Goal: Information Seeking & Learning: Learn about a topic

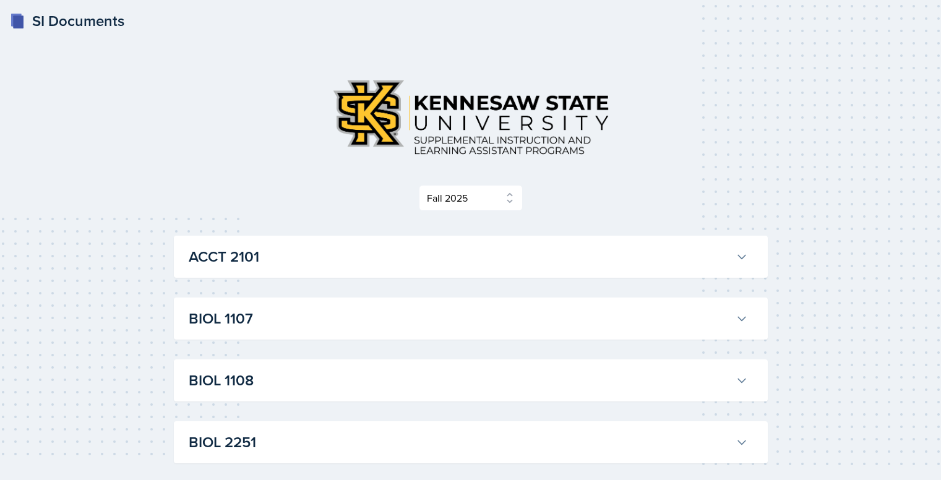
select select "2bed604d-1099-4043-b1bc-2365e8740244"
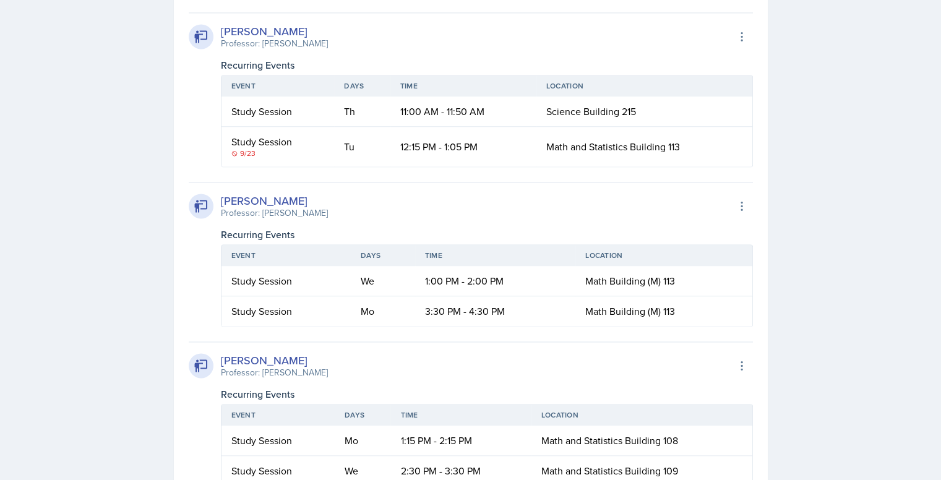
scroll to position [1855, 0]
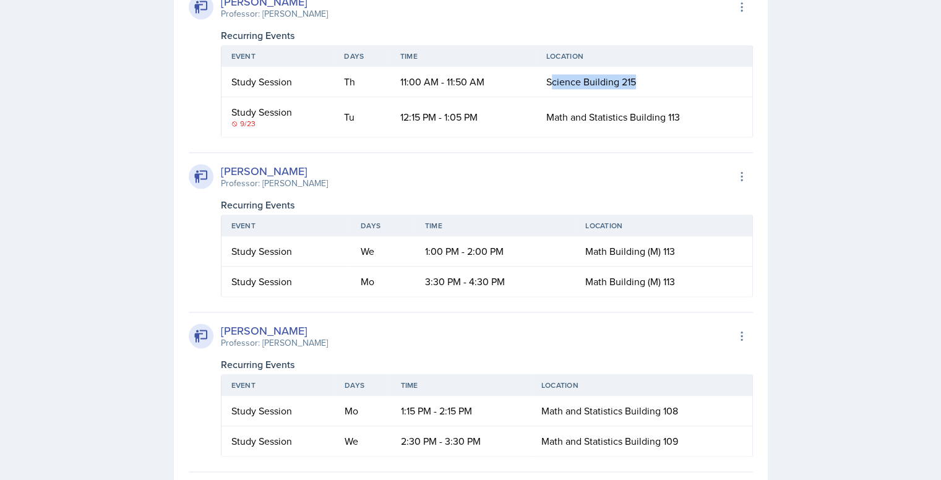
drag, startPoint x: 549, startPoint y: 293, endPoint x: 647, endPoint y: 290, distance: 97.8
click at [647, 97] on td "Science Building 215" at bounding box center [644, 82] width 216 height 30
click at [576, 88] on span "Science Building 215" at bounding box center [591, 82] width 90 height 14
drag, startPoint x: 546, startPoint y: 292, endPoint x: 648, endPoint y: 290, distance: 101.5
click at [648, 97] on td "Science Building 215" at bounding box center [644, 82] width 216 height 30
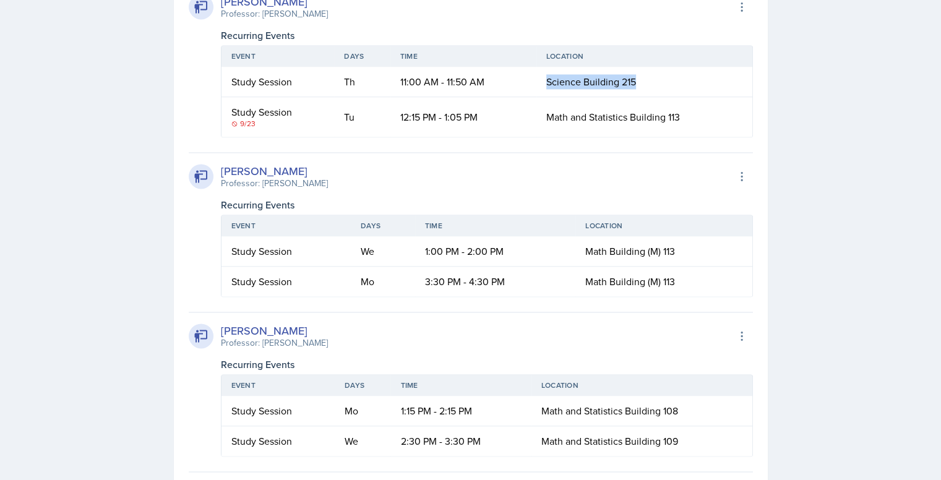
click at [564, 88] on span "Science Building 215" at bounding box center [591, 82] width 90 height 14
drag, startPoint x: 546, startPoint y: 293, endPoint x: 641, endPoint y: 288, distance: 95.4
click at [641, 97] on td "Science Building 215" at bounding box center [644, 82] width 216 height 30
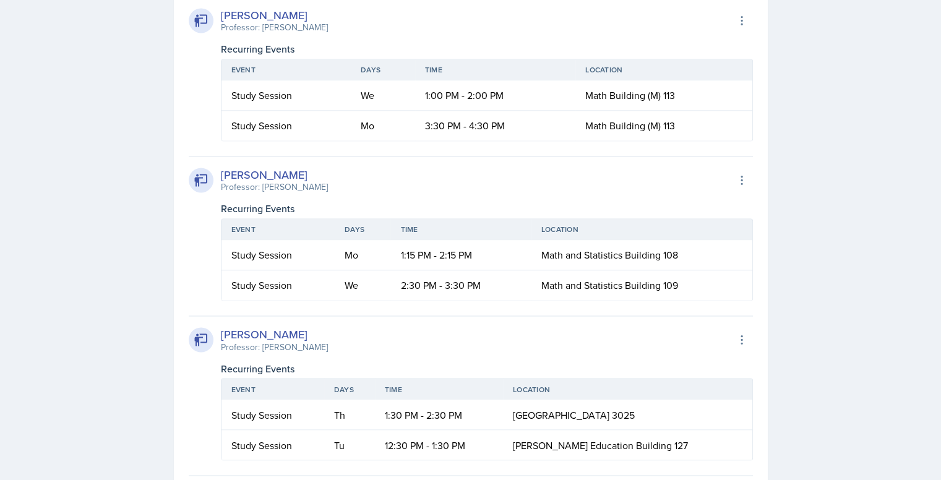
scroll to position [2041, 0]
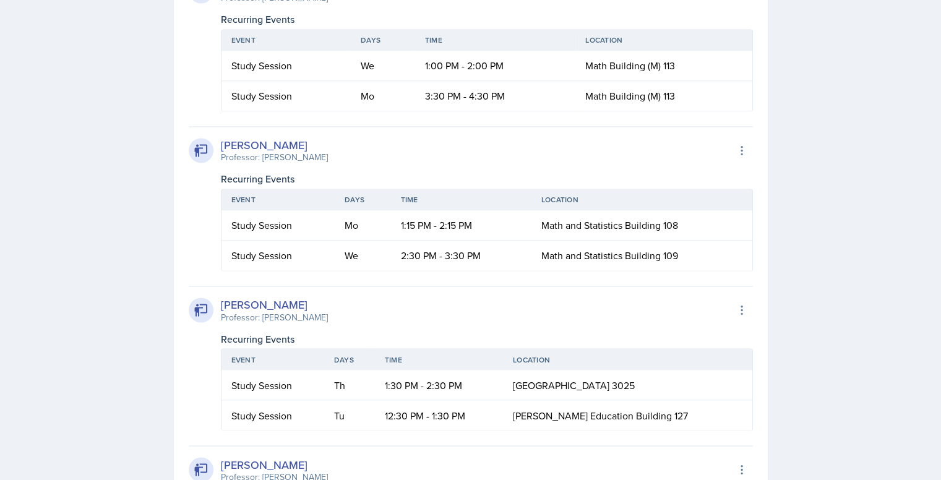
click at [525, 111] on div "[PERSON_NAME] Professor: [PERSON_NAME] Export to Google Calendar Recurring Even…" at bounding box center [471, 39] width 564 height 145
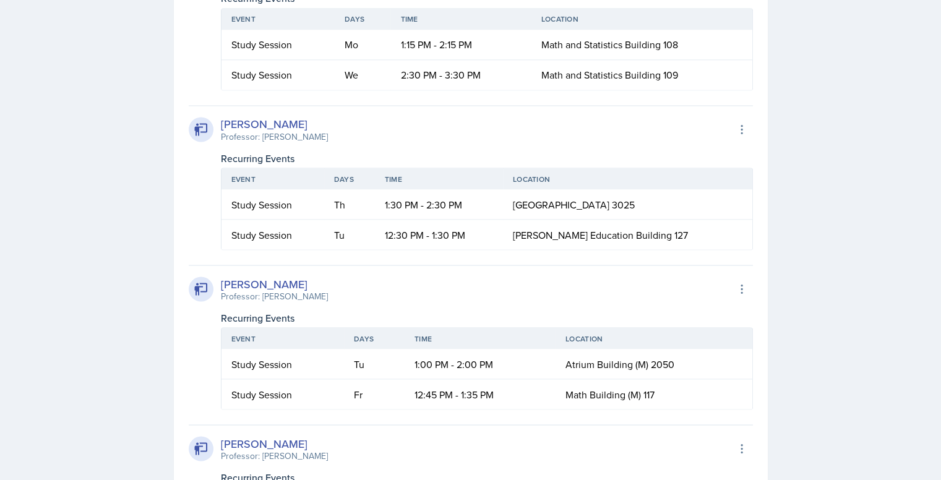
scroll to position [2227, 0]
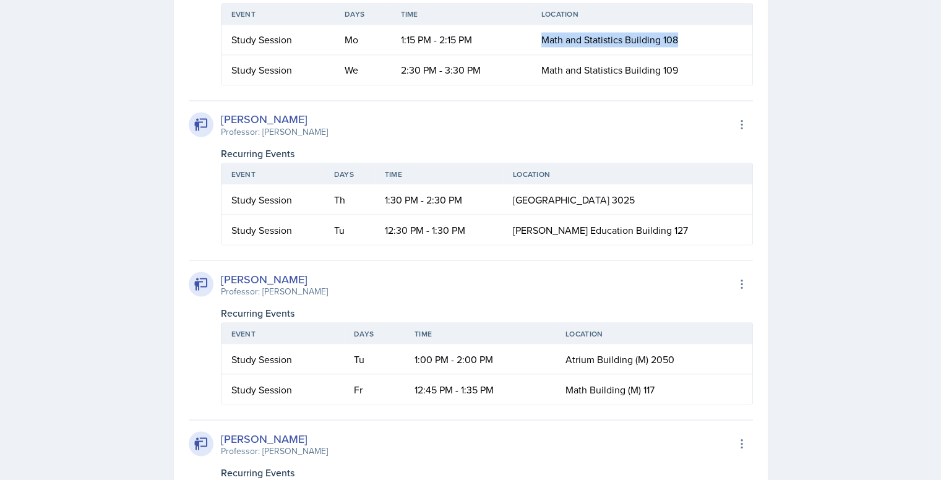
drag, startPoint x: 541, startPoint y: 249, endPoint x: 683, endPoint y: 238, distance: 142.1
click at [685, 55] on td "Math and Statistics Building 108" at bounding box center [641, 40] width 221 height 30
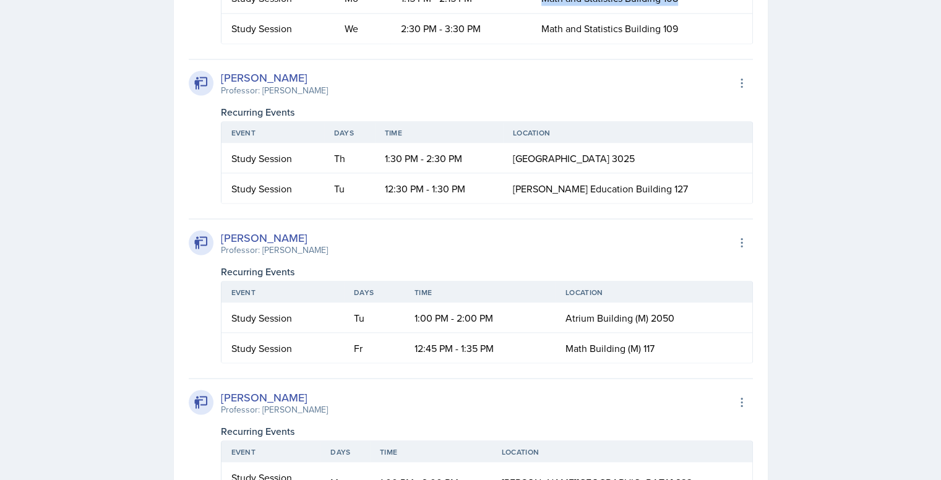
scroll to position [2350, 0]
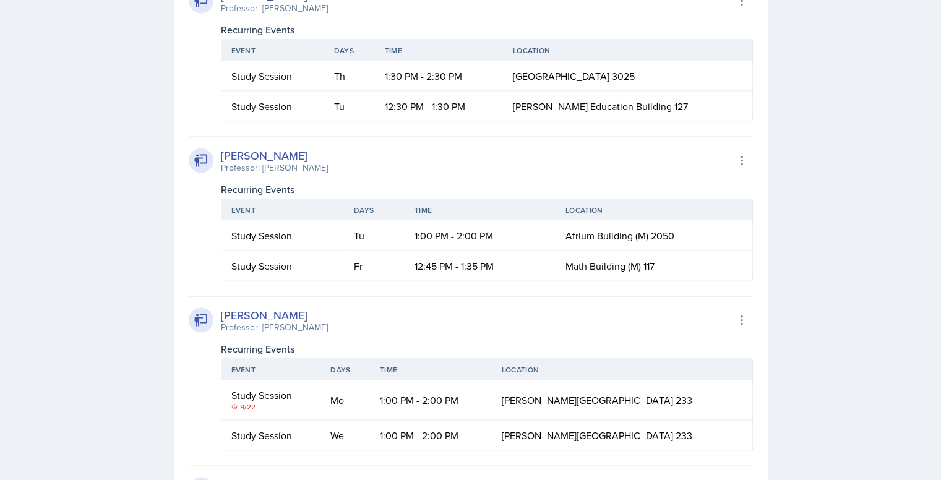
drag, startPoint x: 543, startPoint y: 286, endPoint x: 682, endPoint y: 284, distance: 138.6
click at [682, 91] on td "[GEOGRAPHIC_DATA] 3025" at bounding box center [627, 76] width 249 height 30
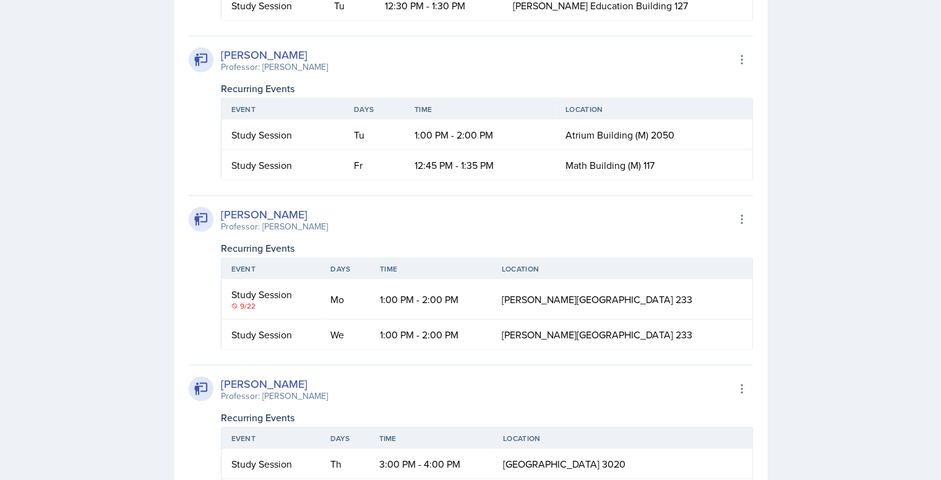
scroll to position [2474, 0]
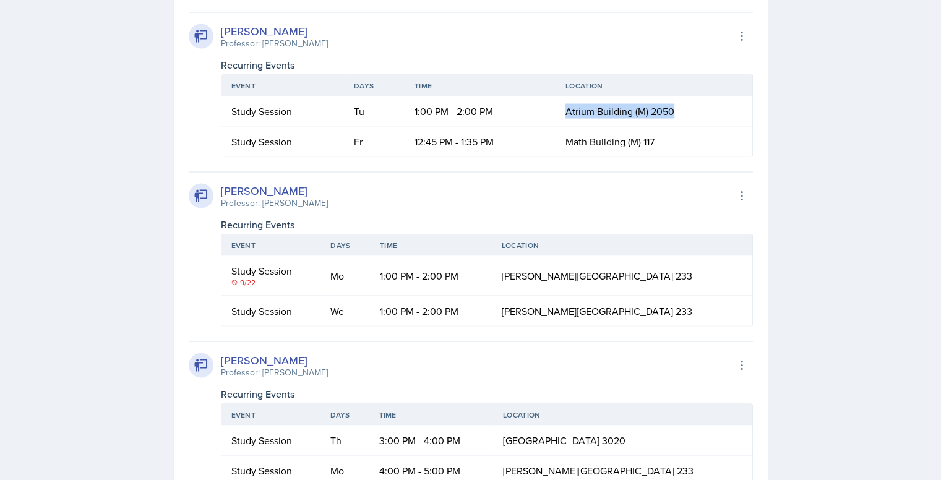
drag, startPoint x: 567, startPoint y: 322, endPoint x: 703, endPoint y: 317, distance: 136.2
click at [703, 127] on td "Atrium Building (M) 2050" at bounding box center [653, 111] width 196 height 30
click at [623, 118] on span "Atrium Building (M) 2050" at bounding box center [619, 112] width 109 height 14
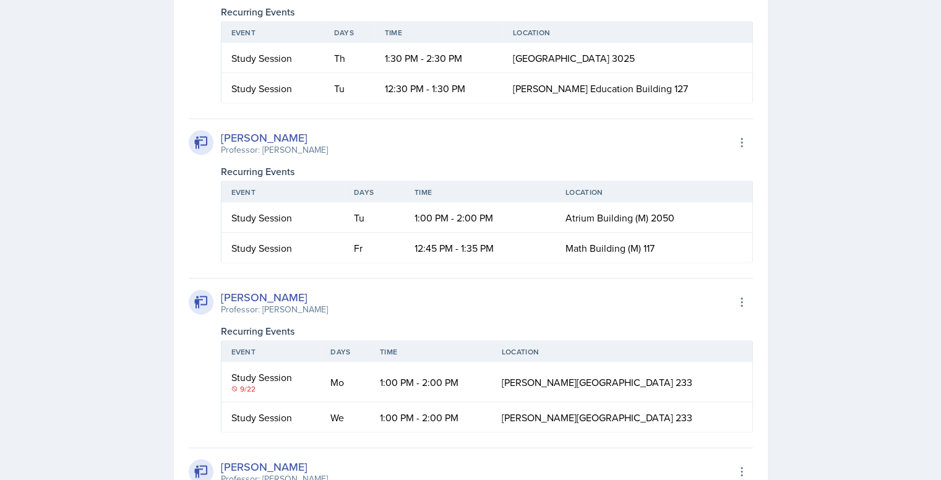
scroll to position [2350, 0]
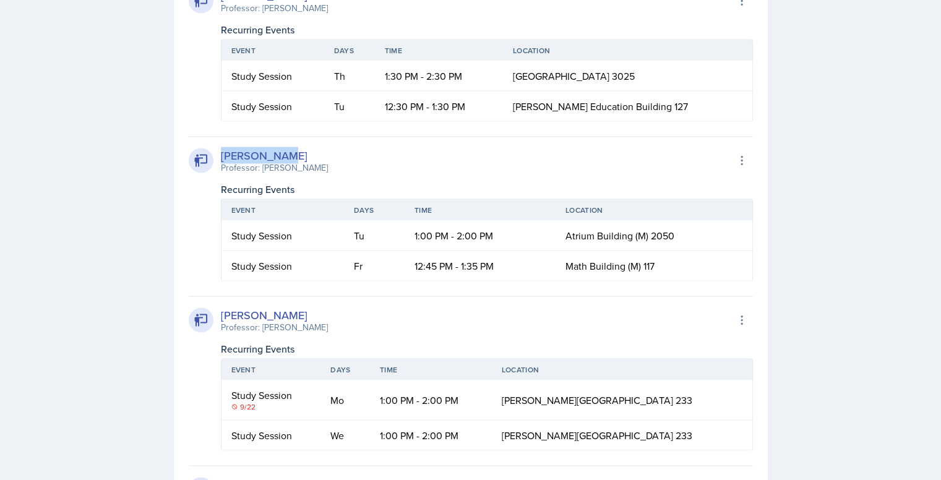
drag, startPoint x: 221, startPoint y: 362, endPoint x: 302, endPoint y: 359, distance: 81.7
click at [302, 163] on div "[PERSON_NAME]" at bounding box center [274, 155] width 107 height 17
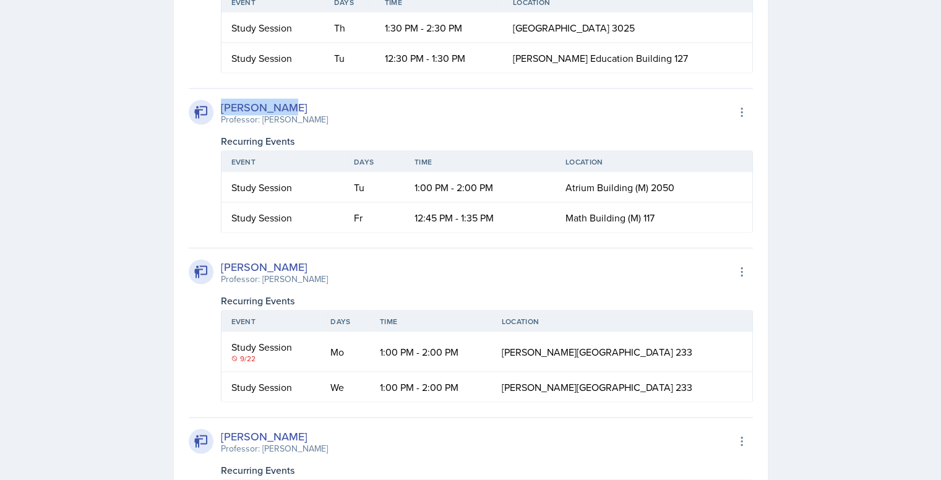
scroll to position [2474, 0]
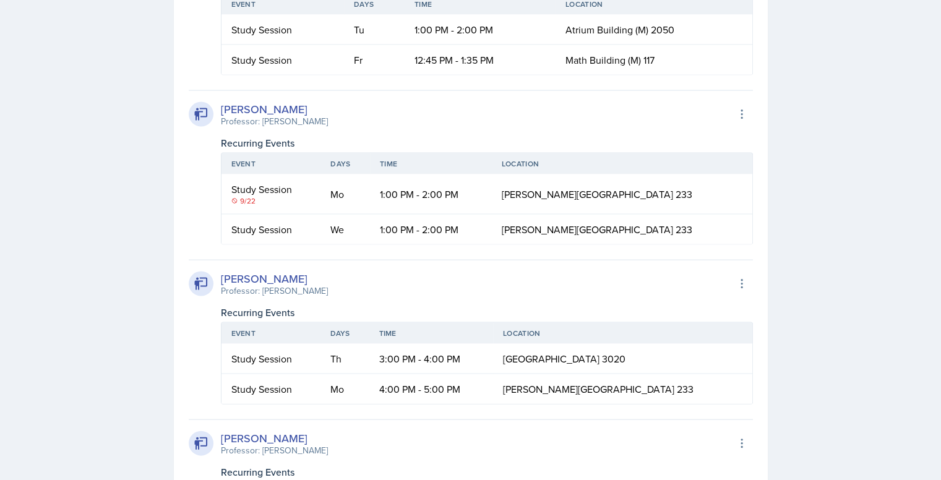
scroll to position [2598, 0]
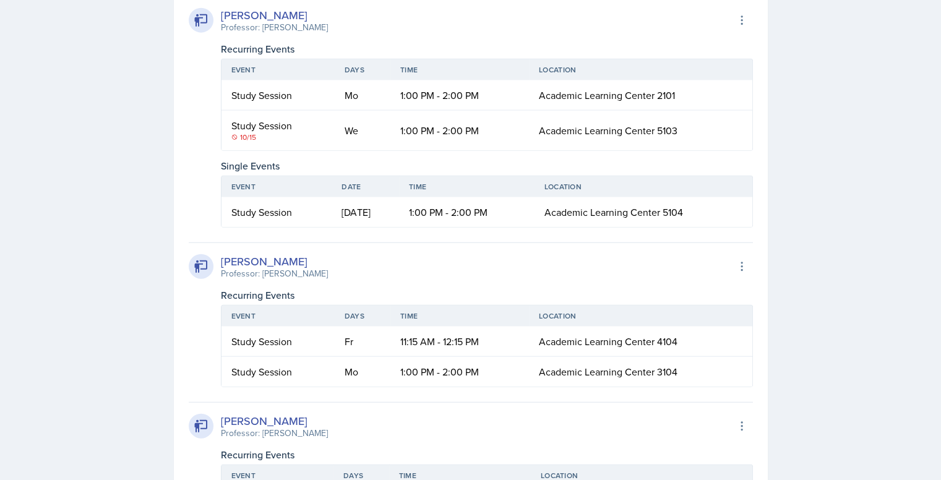
scroll to position [3031, 0]
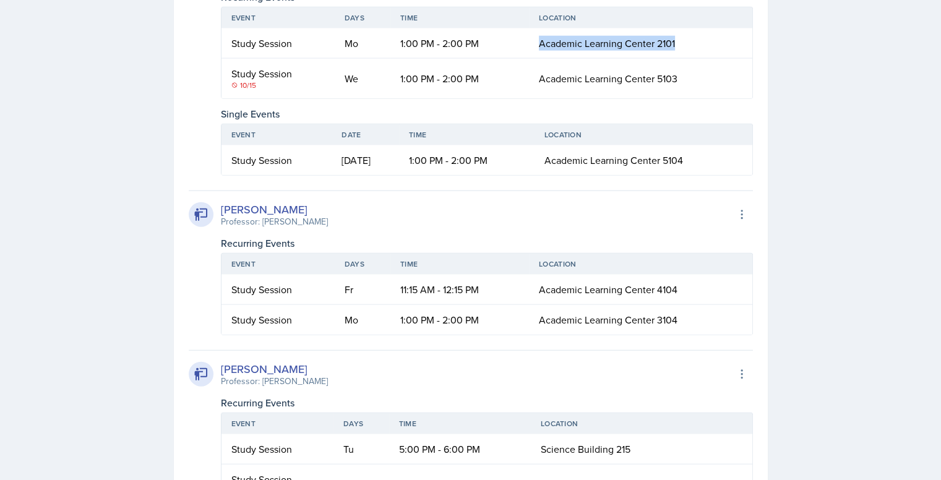
drag, startPoint x: 537, startPoint y: 251, endPoint x: 688, endPoint y: 246, distance: 150.4
click at [696, 59] on td "Academic Learning Center 2101" at bounding box center [640, 43] width 223 height 30
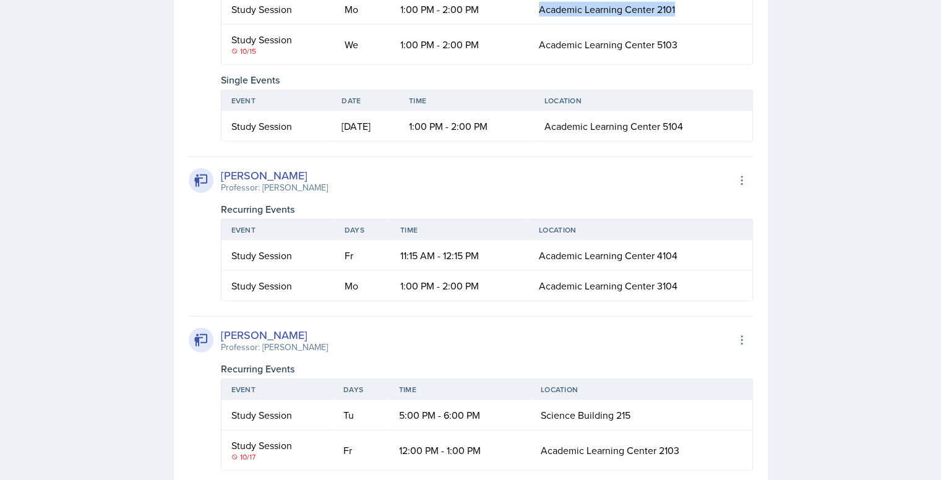
scroll to position [3216, 0]
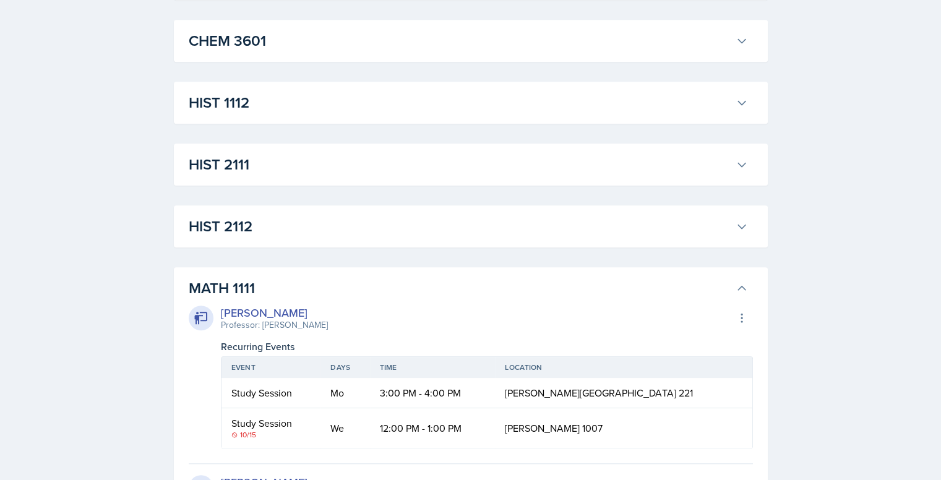
scroll to position [928, 0]
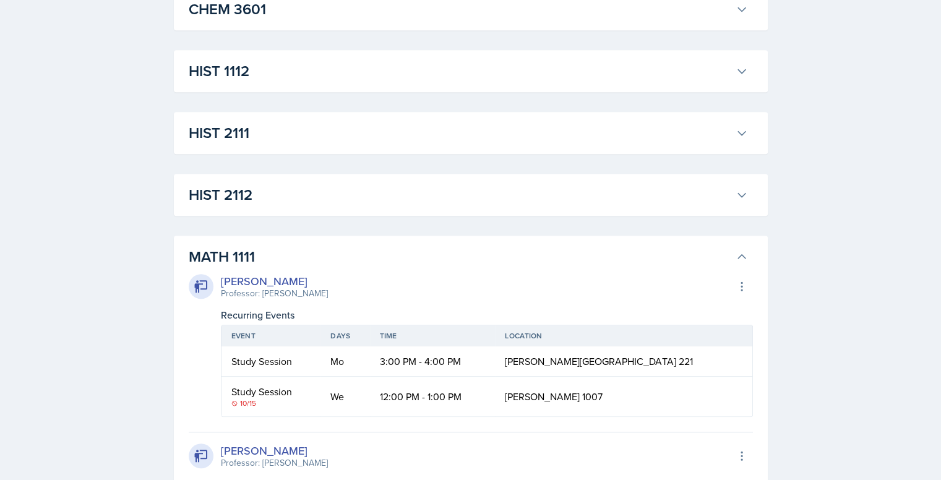
click at [353, 251] on h3 "MATH 1111" at bounding box center [460, 257] width 542 height 22
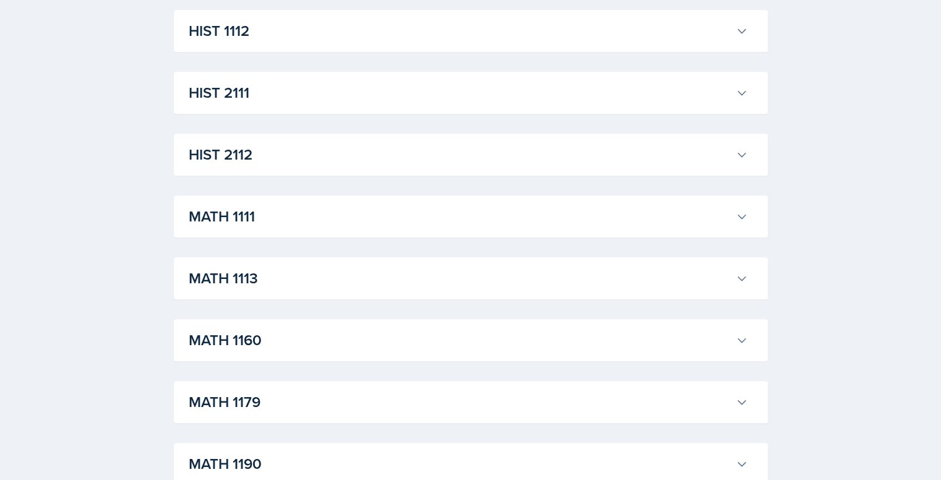
scroll to position [990, 0]
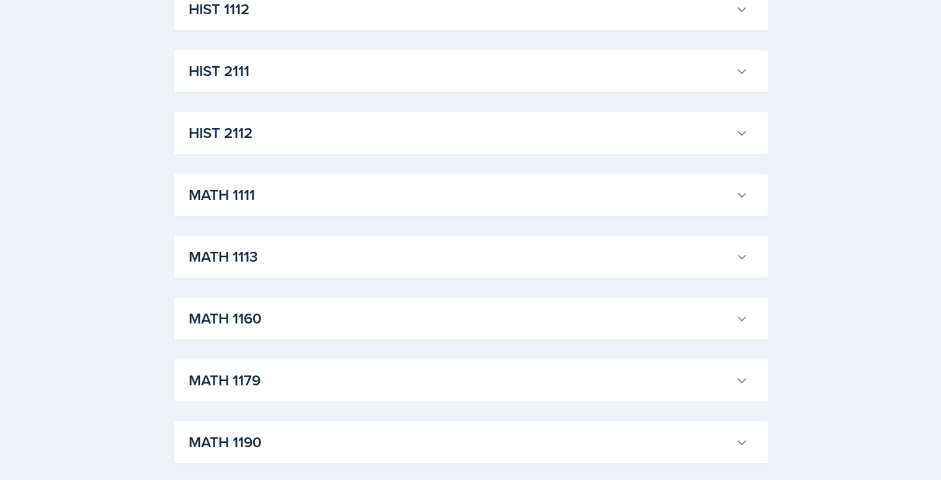
click at [304, 262] on h3 "MATH 1113" at bounding box center [460, 257] width 542 height 22
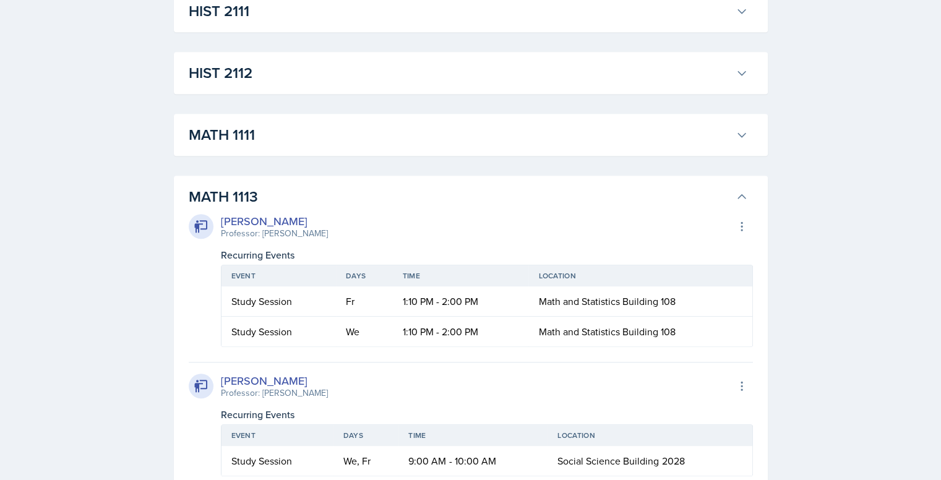
scroll to position [1113, 0]
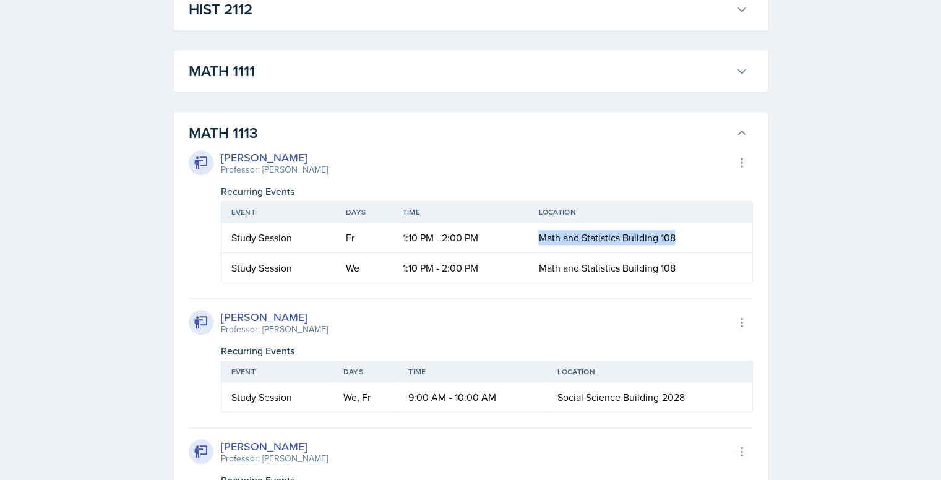
drag, startPoint x: 539, startPoint y: 237, endPoint x: 686, endPoint y: 235, distance: 146.6
click at [686, 234] on td "Math and Statistics Building 108" at bounding box center [639, 238] width 223 height 30
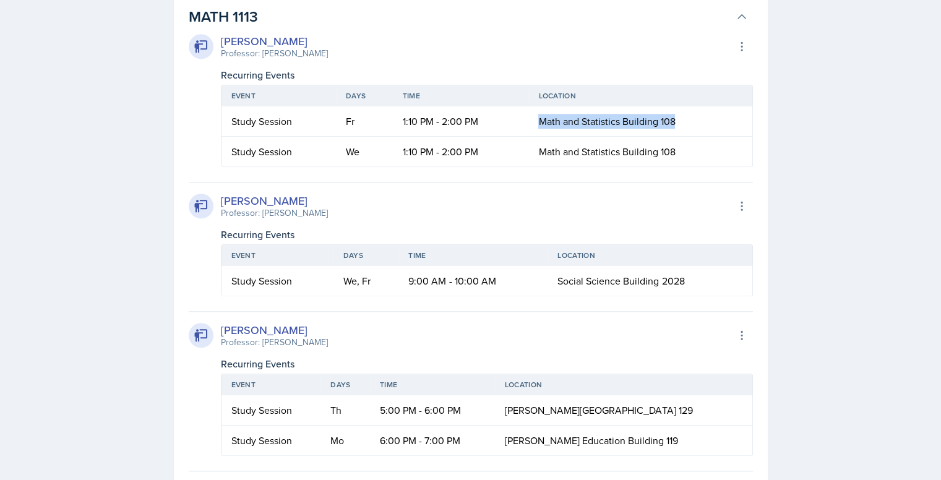
scroll to position [1237, 0]
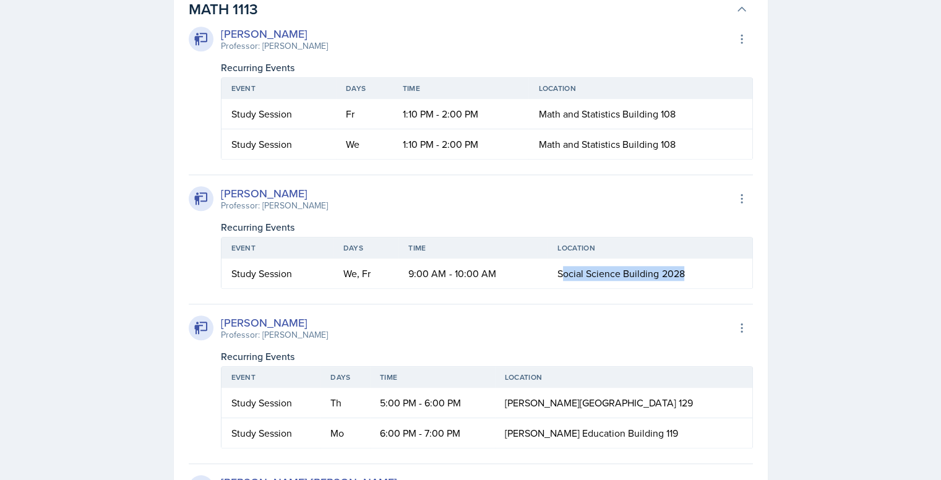
drag, startPoint x: 562, startPoint y: 268, endPoint x: 720, endPoint y: 273, distance: 158.4
click at [720, 273] on td "Social Science Building 2028" at bounding box center [649, 274] width 204 height 30
click at [560, 273] on span "Social Science Building 2028" at bounding box center [620, 274] width 127 height 14
drag, startPoint x: 558, startPoint y: 273, endPoint x: 693, endPoint y: 278, distance: 135.5
click at [697, 277] on td "Social Science Building 2028" at bounding box center [649, 274] width 204 height 30
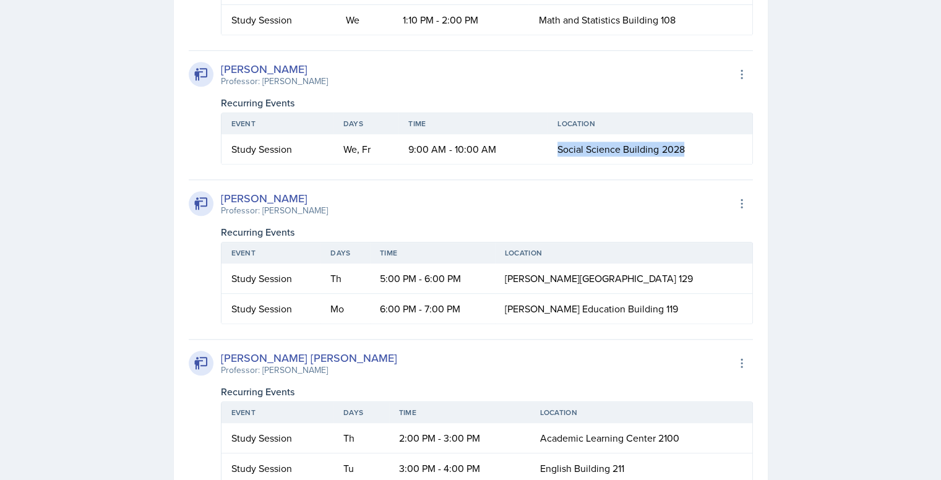
scroll to position [1423, 0]
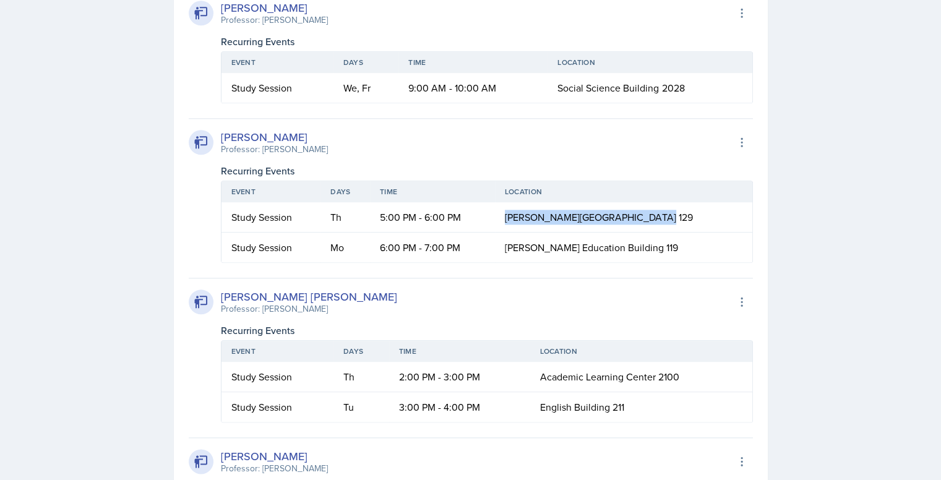
drag, startPoint x: 544, startPoint y: 219, endPoint x: 690, endPoint y: 216, distance: 146.6
click at [690, 216] on td "[PERSON_NAME][GEOGRAPHIC_DATA] 129" at bounding box center [623, 217] width 257 height 30
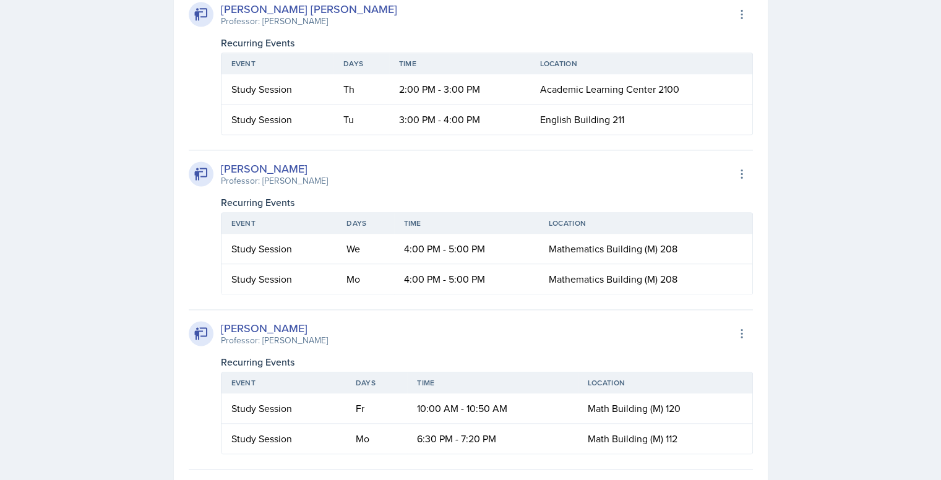
scroll to position [1732, 0]
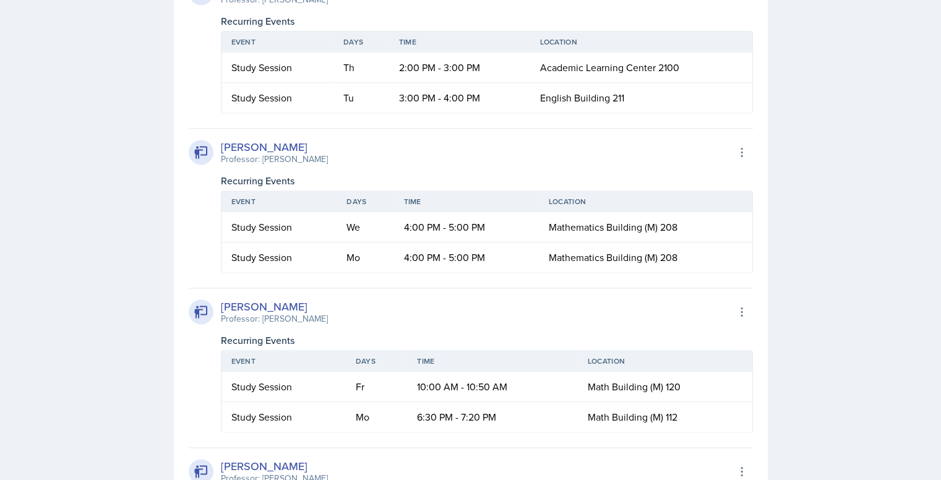
click at [631, 233] on td "Mathematics Building (M) 208" at bounding box center [645, 227] width 213 height 30
click at [714, 225] on td "Mathematics Building (M) 208" at bounding box center [645, 227] width 213 height 30
click at [840, 220] on div "SI Documents Select Semester Fall 2025 Summer 2025 Spring 2025 Fall 2024 Summer…" at bounding box center [470, 74] width 941 height 3613
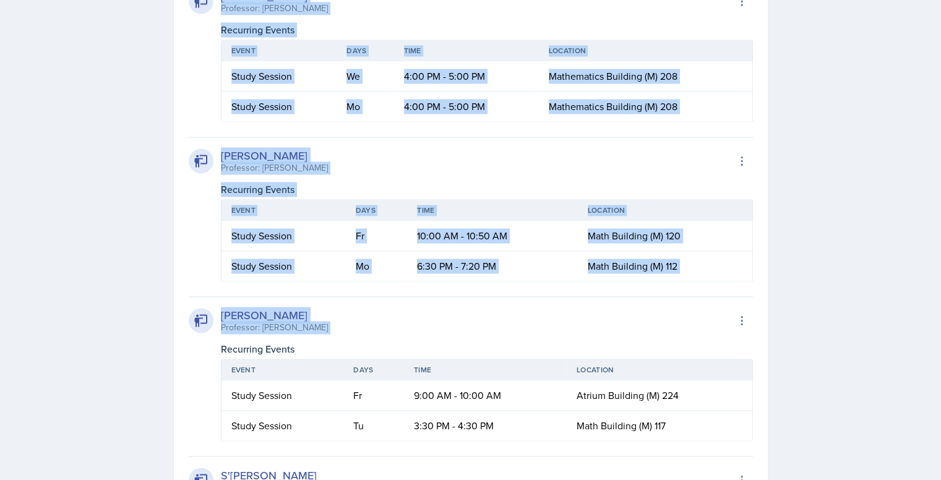
scroll to position [1979, 0]
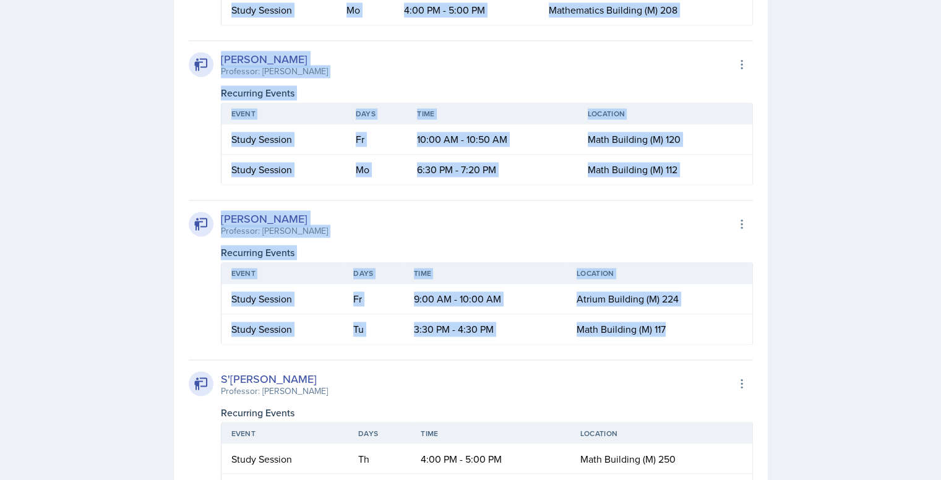
drag, startPoint x: 821, startPoint y: 214, endPoint x: 679, endPoint y: 331, distance: 183.6
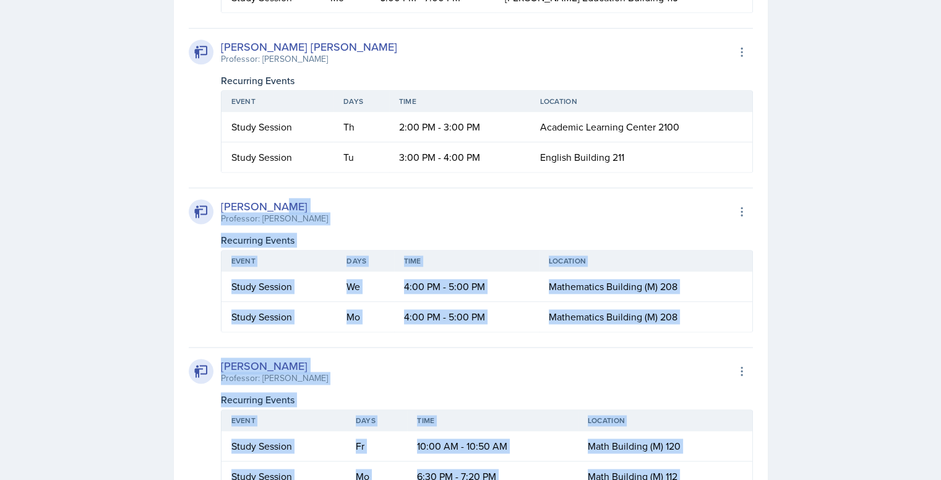
scroll to position [1670, 0]
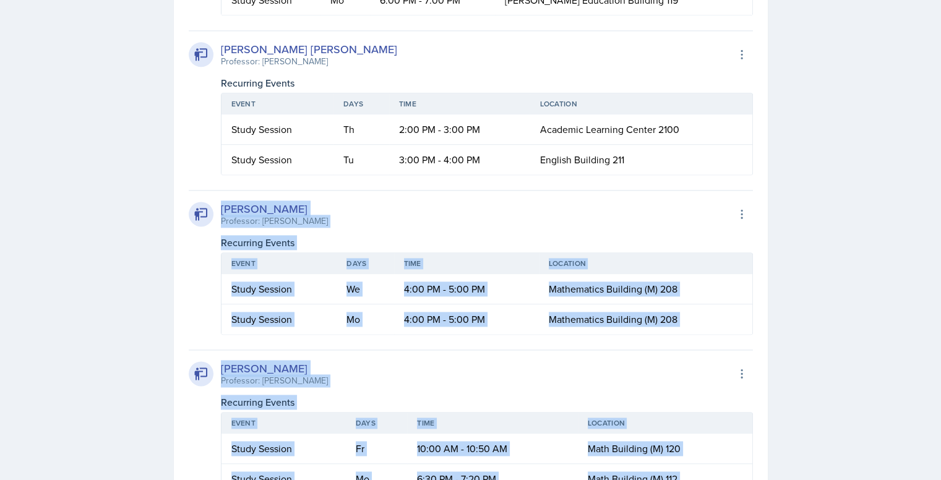
drag, startPoint x: 679, startPoint y: 237, endPoint x: 221, endPoint y: 205, distance: 459.4
click at [221, 205] on div "[PERSON_NAME] Professor: [PERSON_NAME] Export to Google Calendar Recurring Even…" at bounding box center [471, 279] width 564 height 1385
copy div "[PERSON_NAME] Professor: [PERSON_NAME] Export to Google Calendar Recurring Even…"
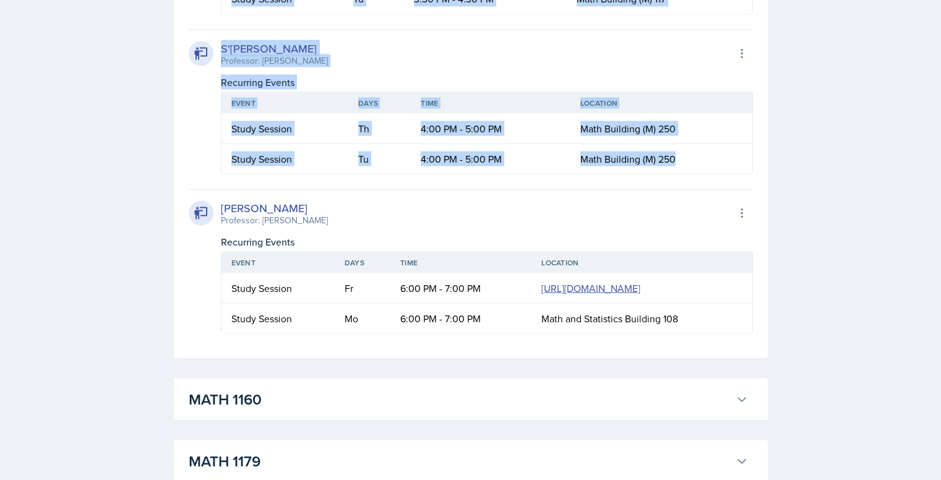
scroll to position [2412, 0]
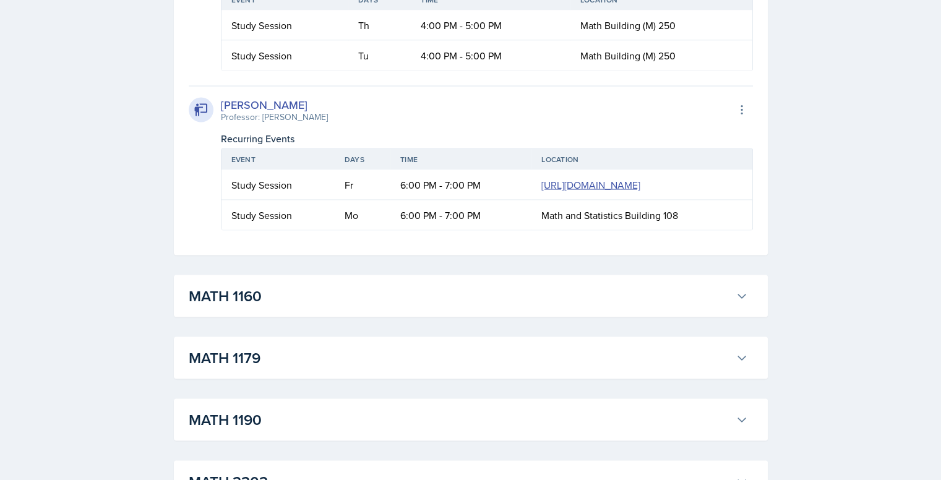
click at [623, 107] on div "[PERSON_NAME] Professor: [PERSON_NAME] Export to Google Calendar" at bounding box center [471, 109] width 564 height 27
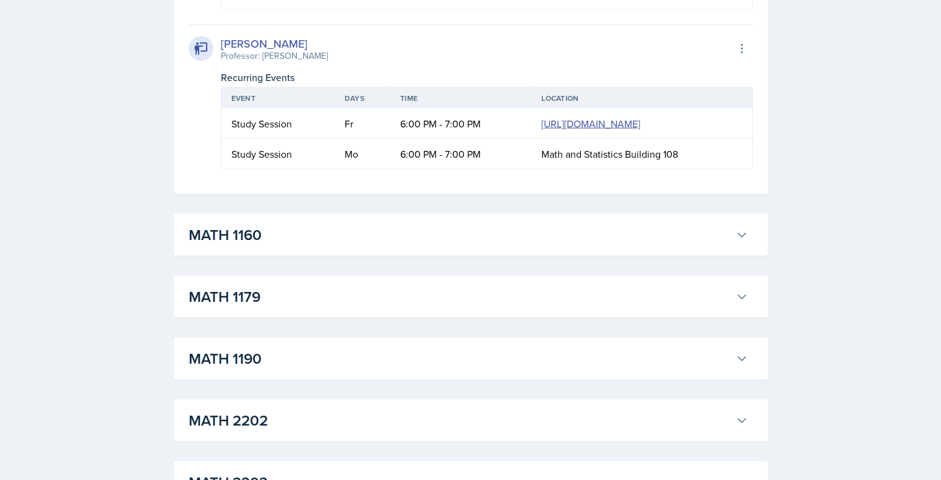
scroll to position [2474, 0]
